Goal: Navigation & Orientation: Find specific page/section

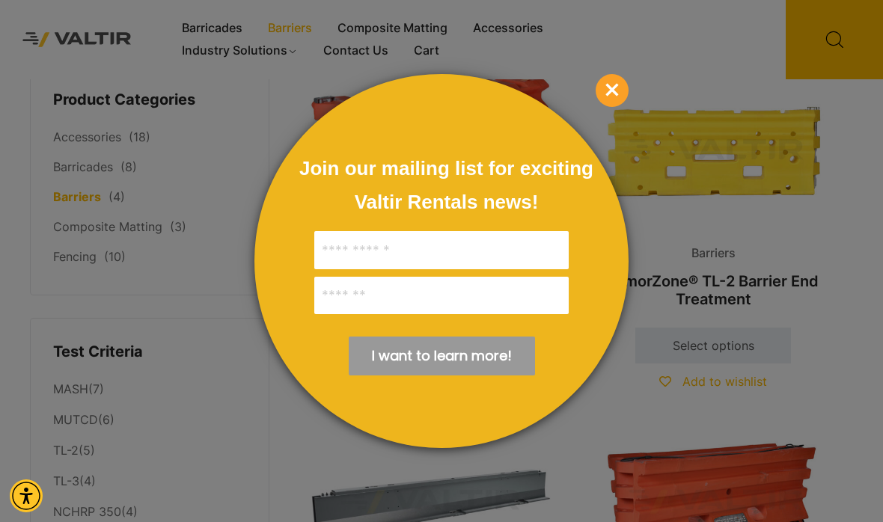
scroll to position [16, 0]
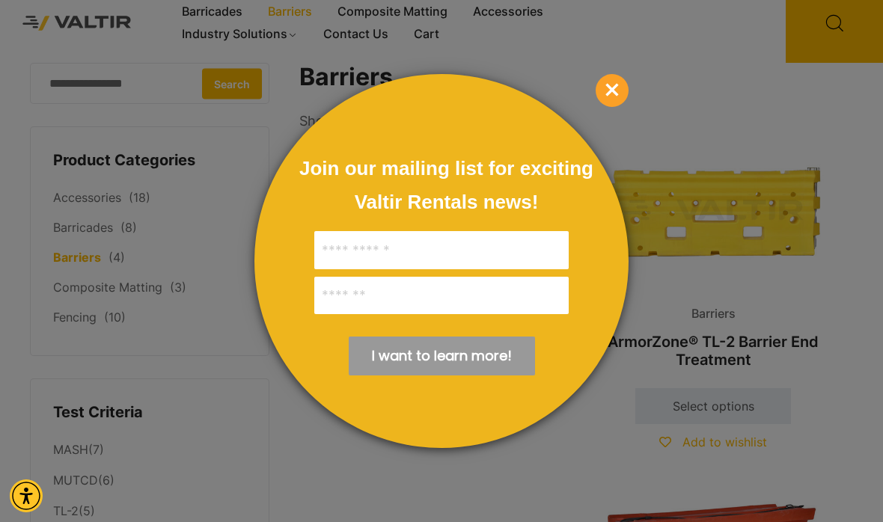
drag, startPoint x: 611, startPoint y: 100, endPoint x: 513, endPoint y: 104, distance: 97.3
click at [611, 100] on span "×" at bounding box center [612, 90] width 33 height 33
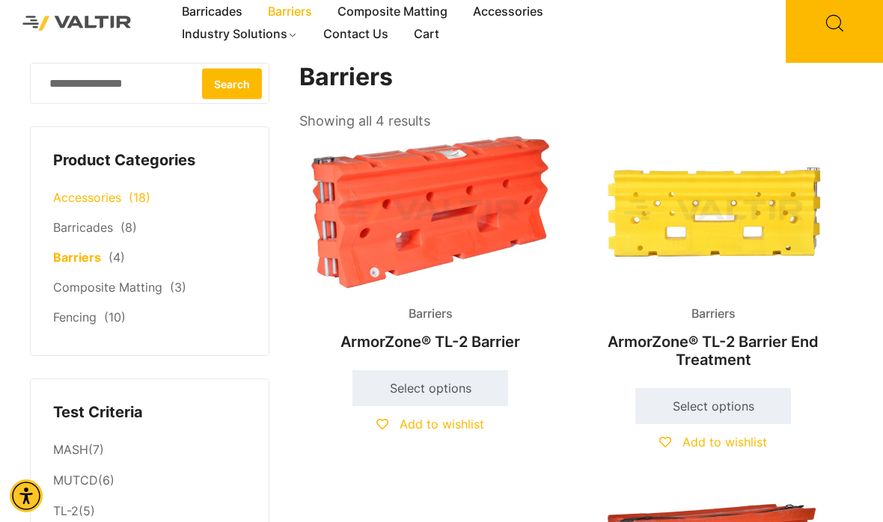
click at [138, 196] on span "(18)" at bounding box center [140, 197] width 22 height 15
click at [138, 201] on span "(18)" at bounding box center [140, 197] width 22 height 15
click at [89, 199] on link "Accessories" at bounding box center [87, 197] width 68 height 15
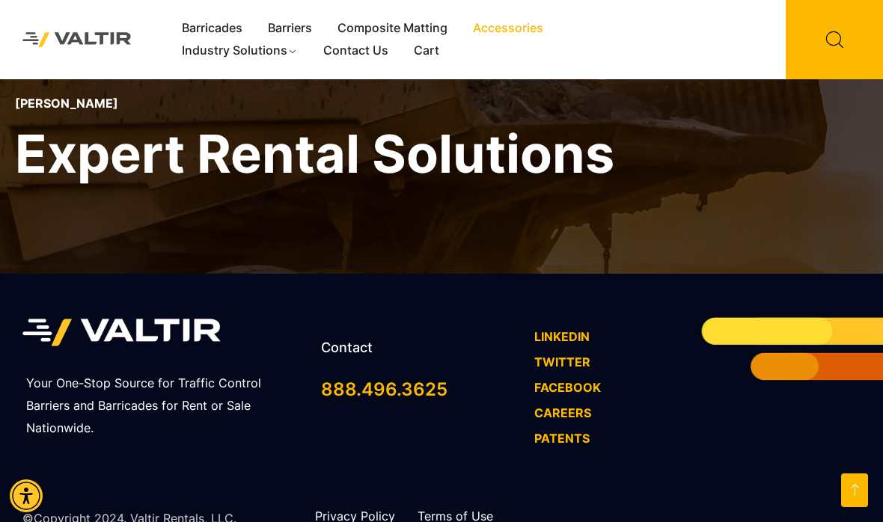
scroll to position [3281, 0]
